Goal: Information Seeking & Learning: Learn about a topic

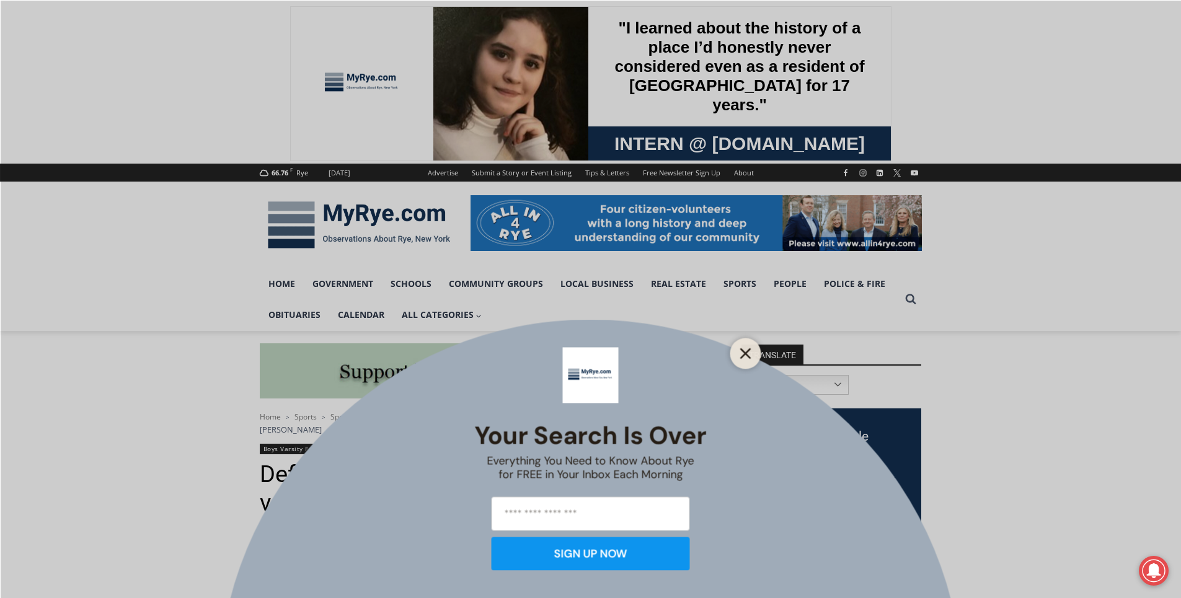
click at [745, 359] on button "Close" at bounding box center [745, 353] width 17 height 17
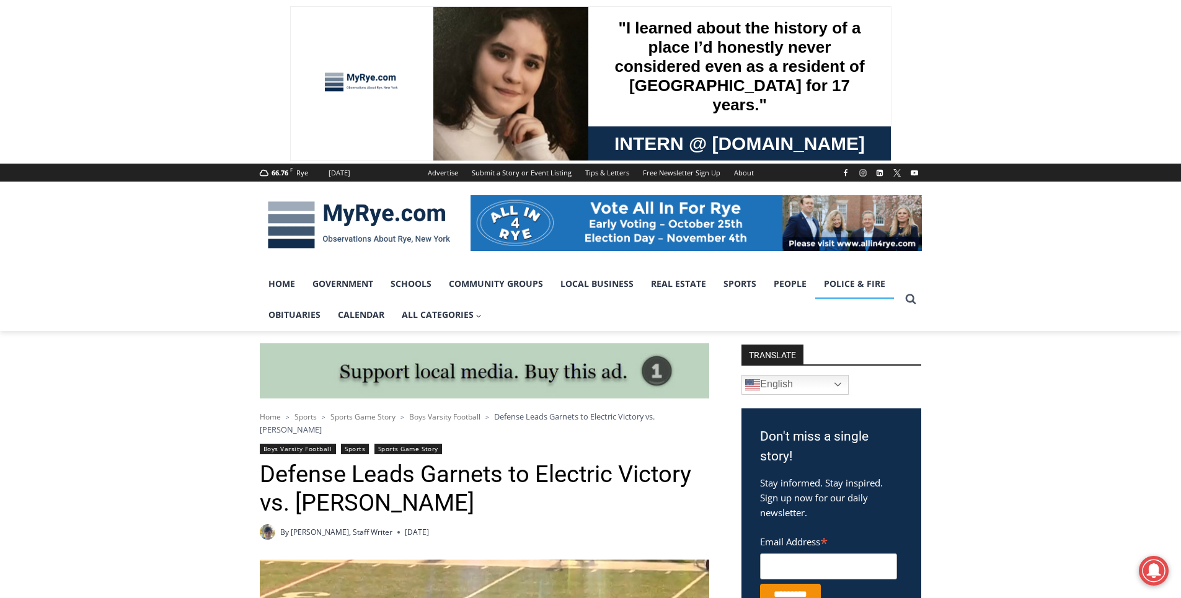
click at [845, 282] on link "Police & Fire" at bounding box center [854, 284] width 79 height 31
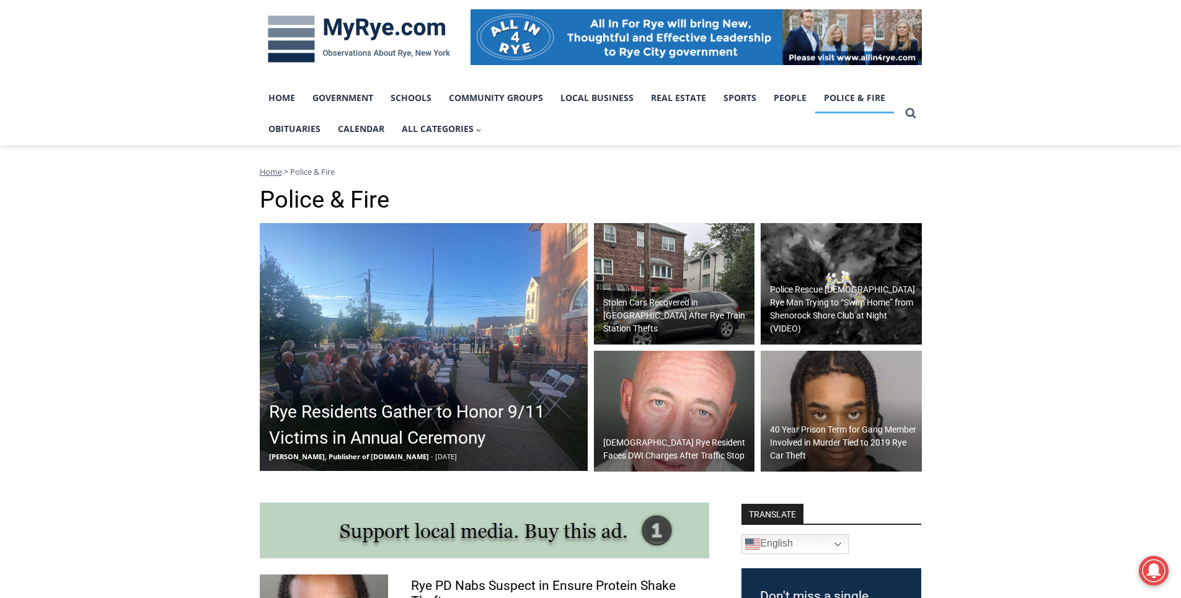
scroll to position [248, 0]
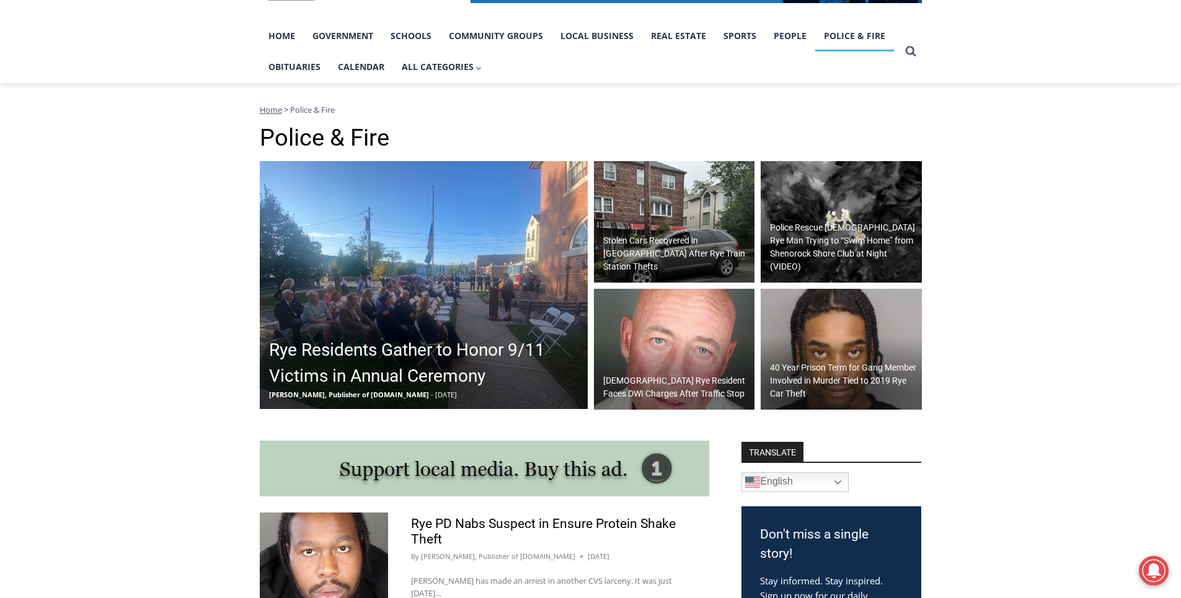
click at [814, 376] on h2 "40 Year Prison Term for Gang Member Involved in Murder Tied to 2019 Rye Car The…" at bounding box center [844, 381] width 149 height 39
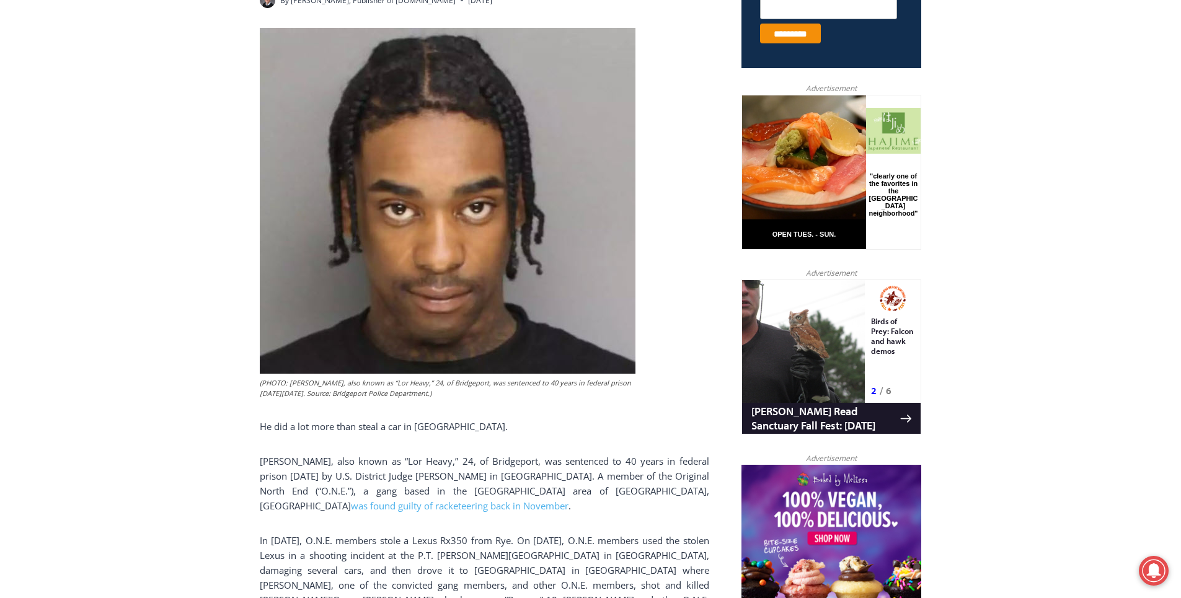
scroll to position [533, 0]
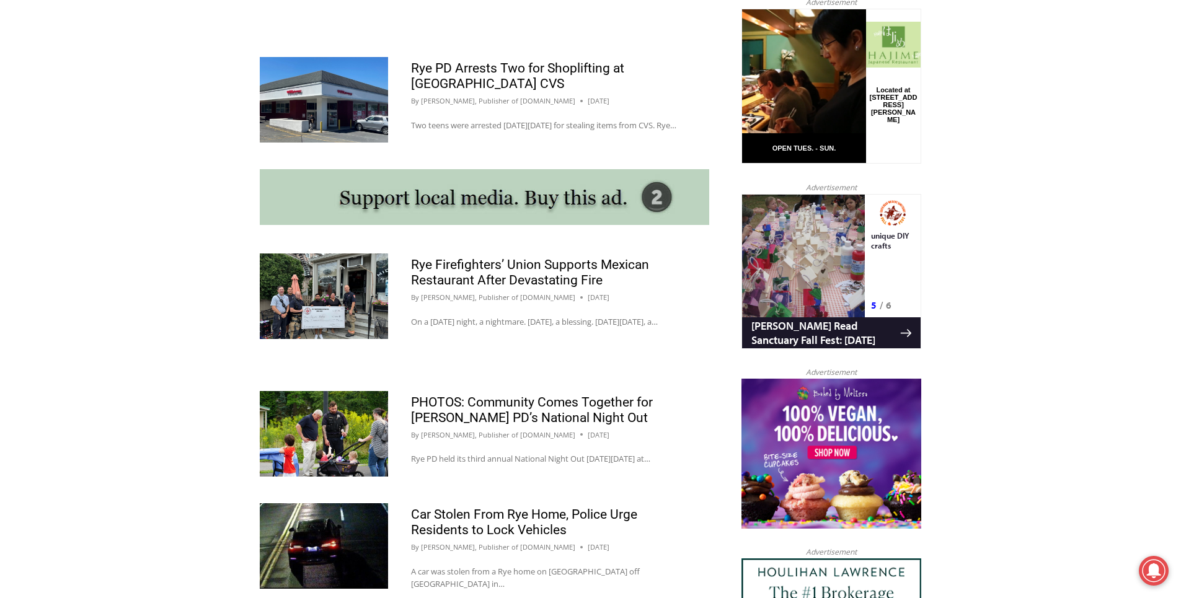
scroll to position [1054, 0]
